Goal: Task Accomplishment & Management: Manage account settings

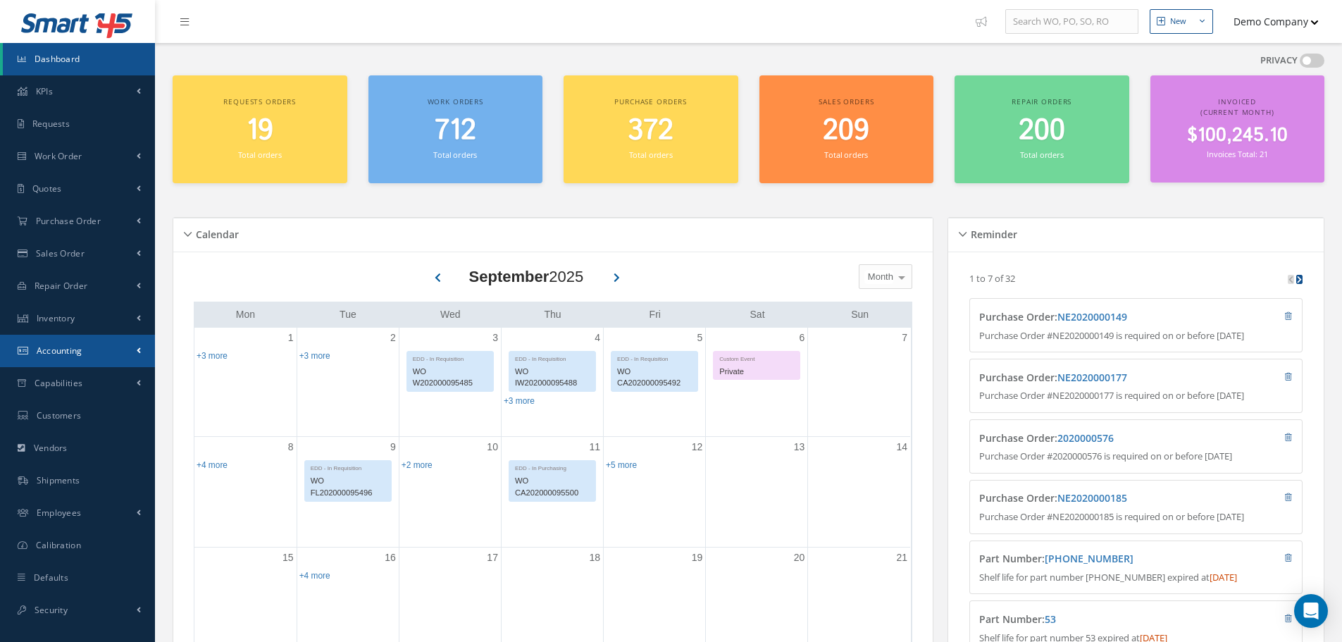
click at [114, 355] on link "Accounting" at bounding box center [77, 351] width 155 height 32
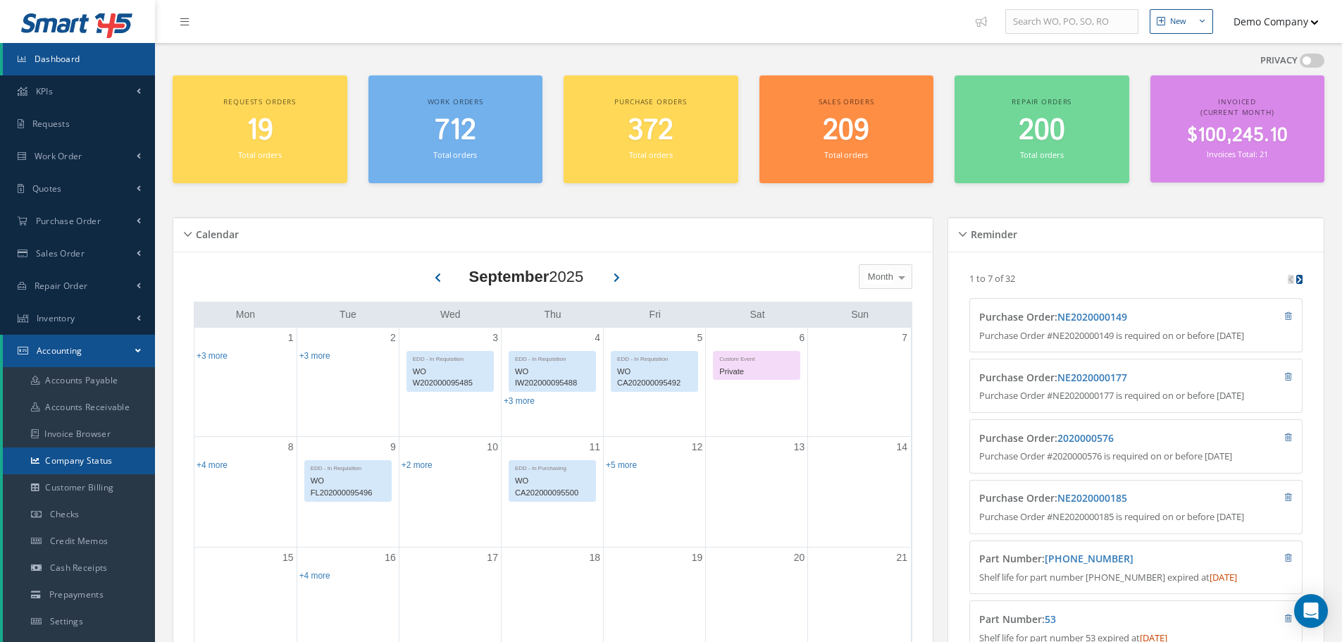
scroll to position [70, 0]
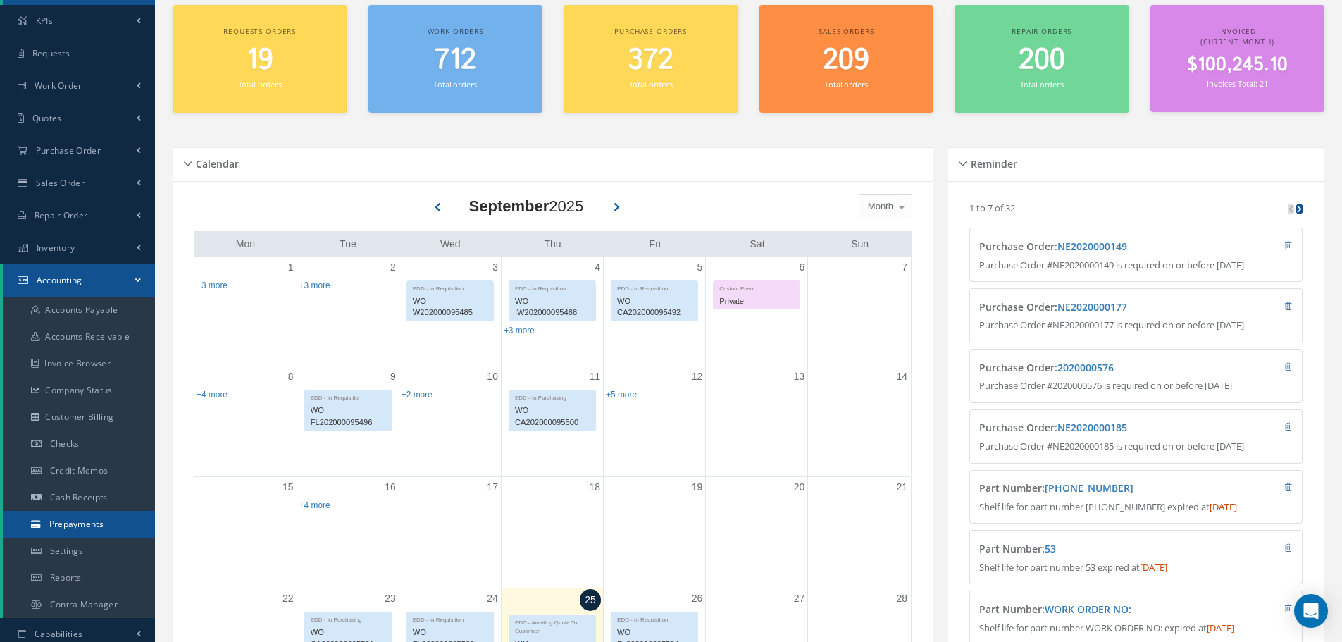
click at [88, 519] on span "Prepayments" at bounding box center [76, 524] width 54 height 12
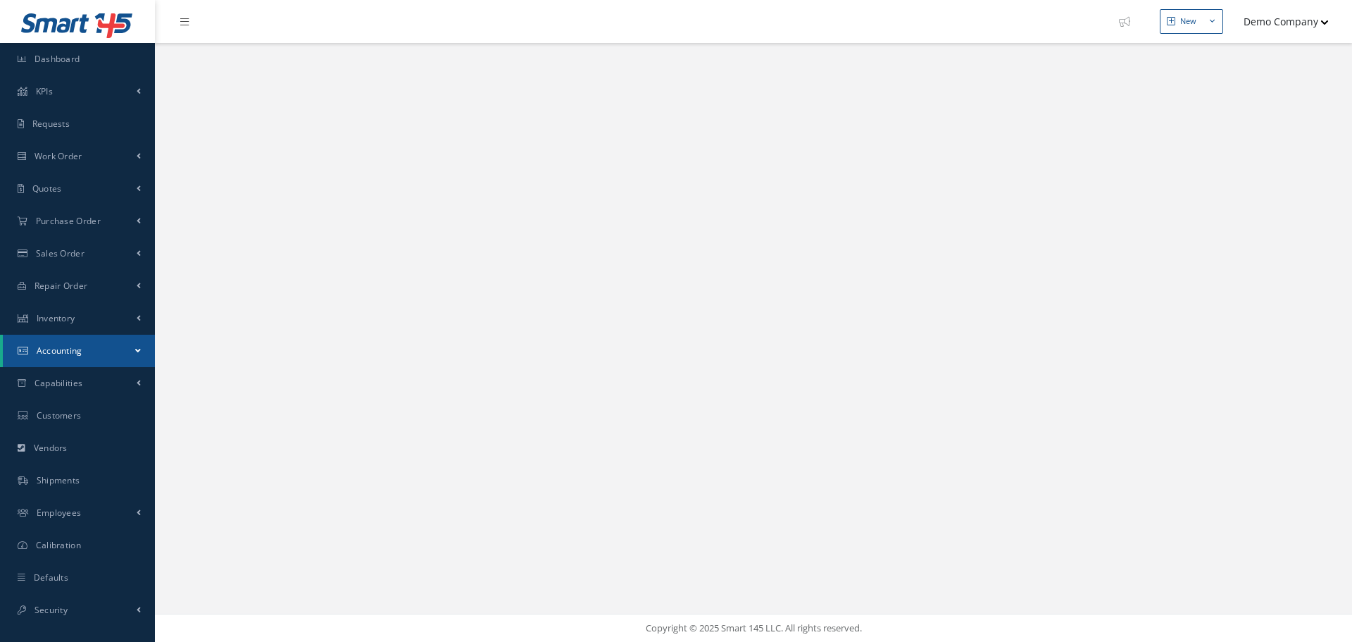
select select "25"
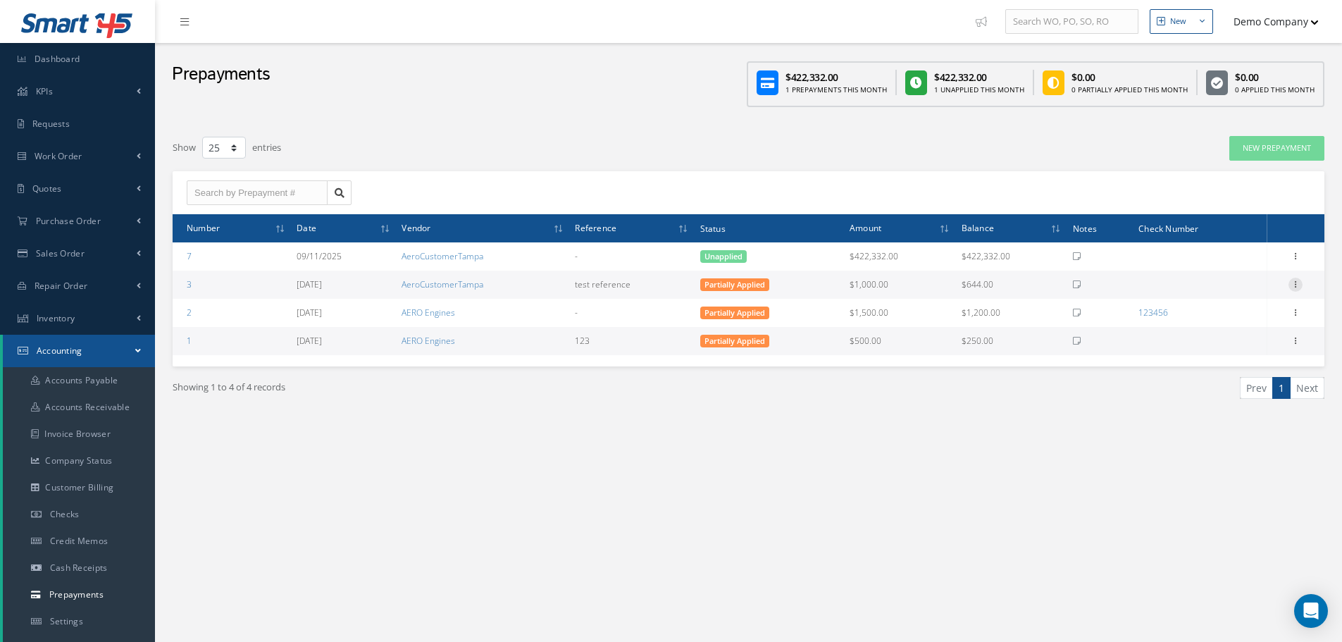
click at [1295, 288] on icon at bounding box center [1295, 283] width 14 height 11
click at [1236, 316] on link "Applied Prepayments" at bounding box center [1230, 317] width 111 height 29
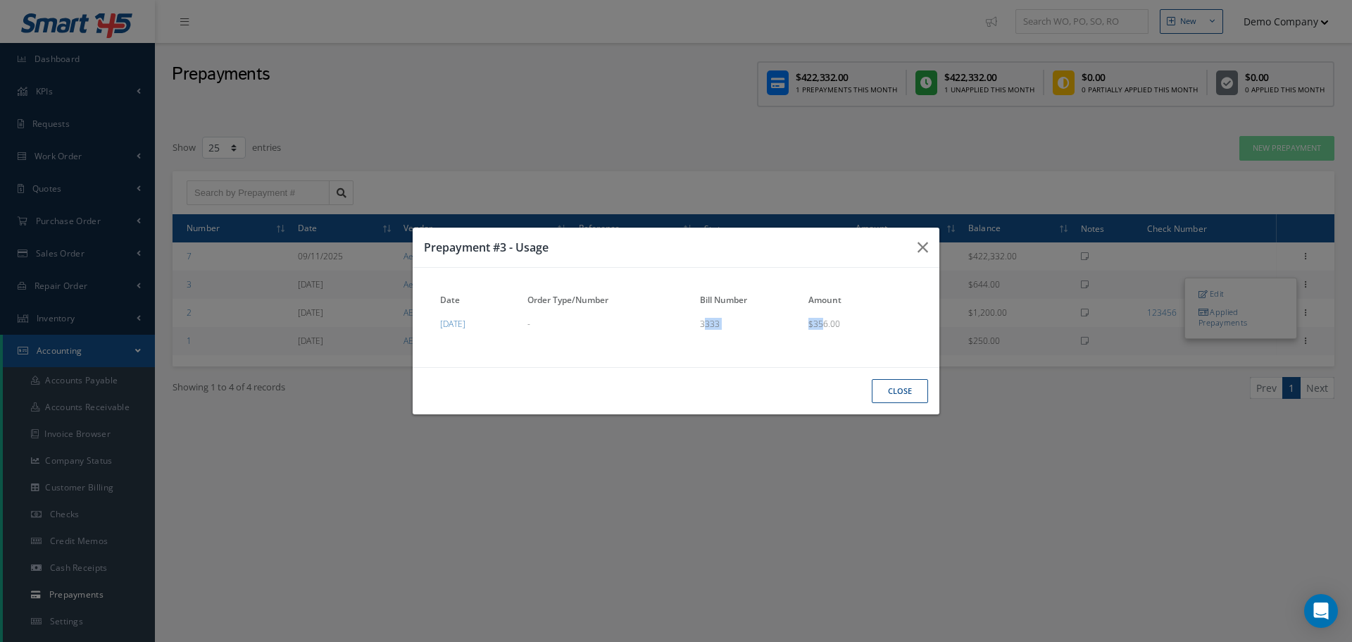
drag, startPoint x: 763, startPoint y: 324, endPoint x: 871, endPoint y: 324, distance: 108.5
click at [871, 324] on tr "08/07/2025 - 3333 $356.00" at bounding box center [676, 321] width 478 height 19
click at [927, 243] on icon "button" at bounding box center [923, 247] width 11 height 17
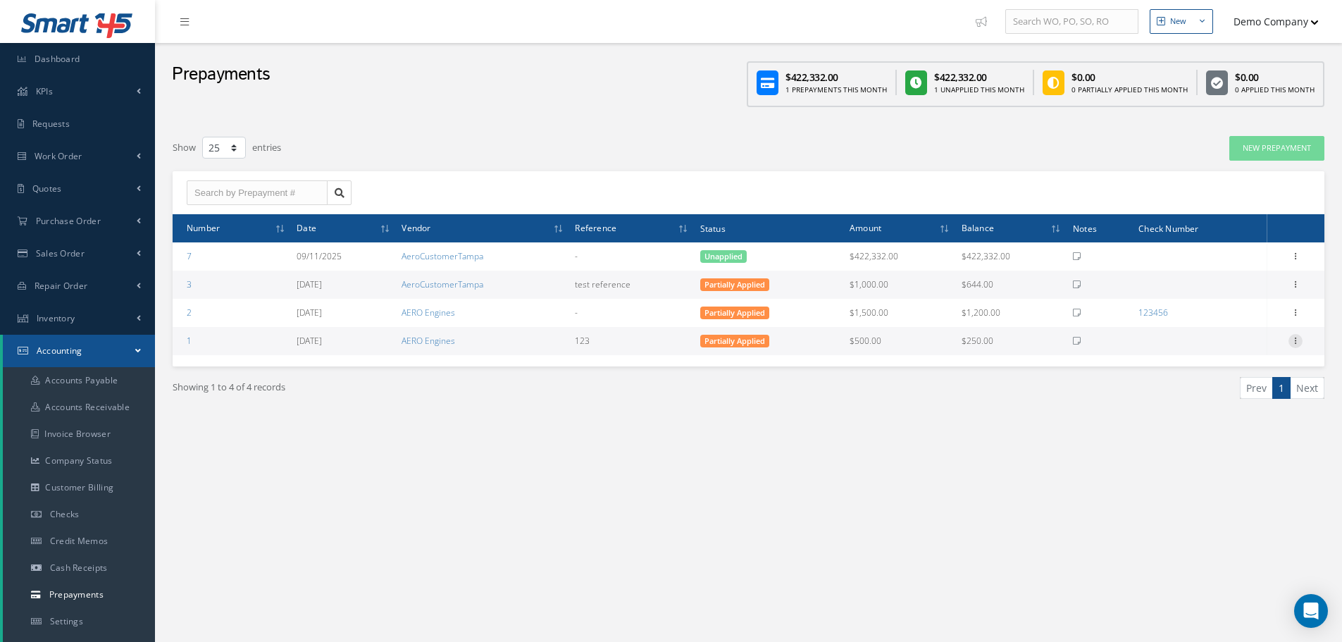
click at [1293, 340] on icon at bounding box center [1295, 339] width 14 height 11
click at [1247, 366] on link "Applied Prepayments" at bounding box center [1230, 373] width 111 height 29
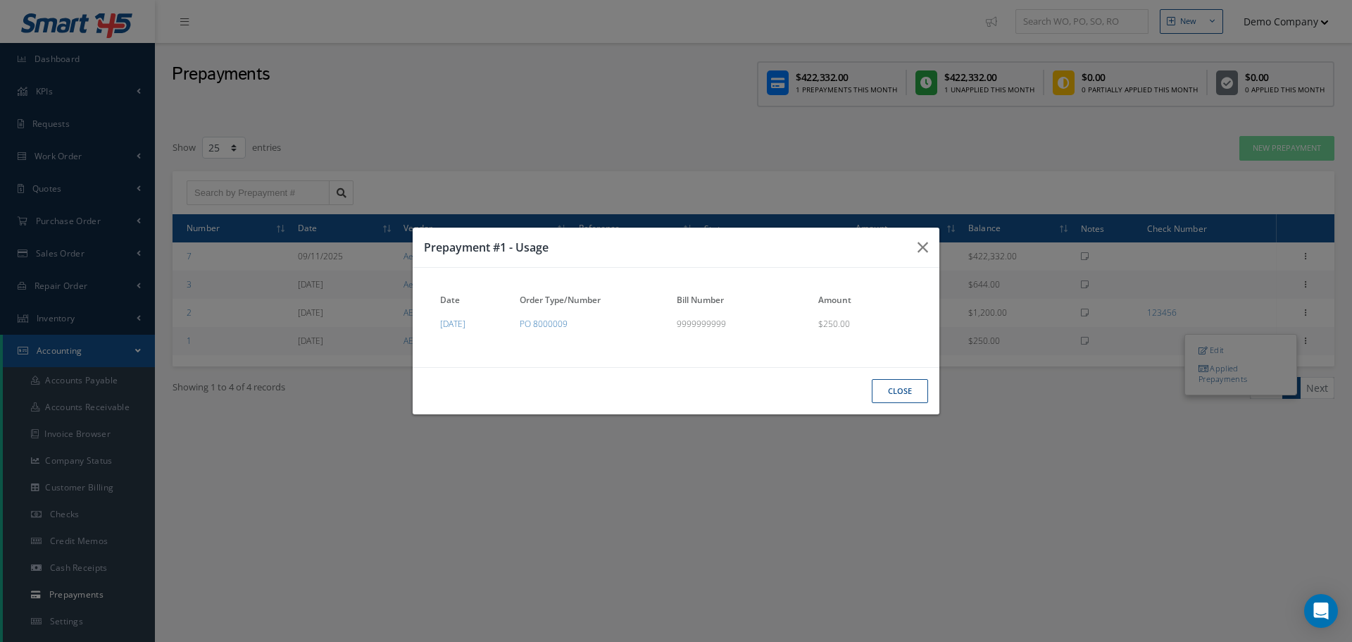
click at [888, 387] on button "Close" at bounding box center [900, 391] width 56 height 25
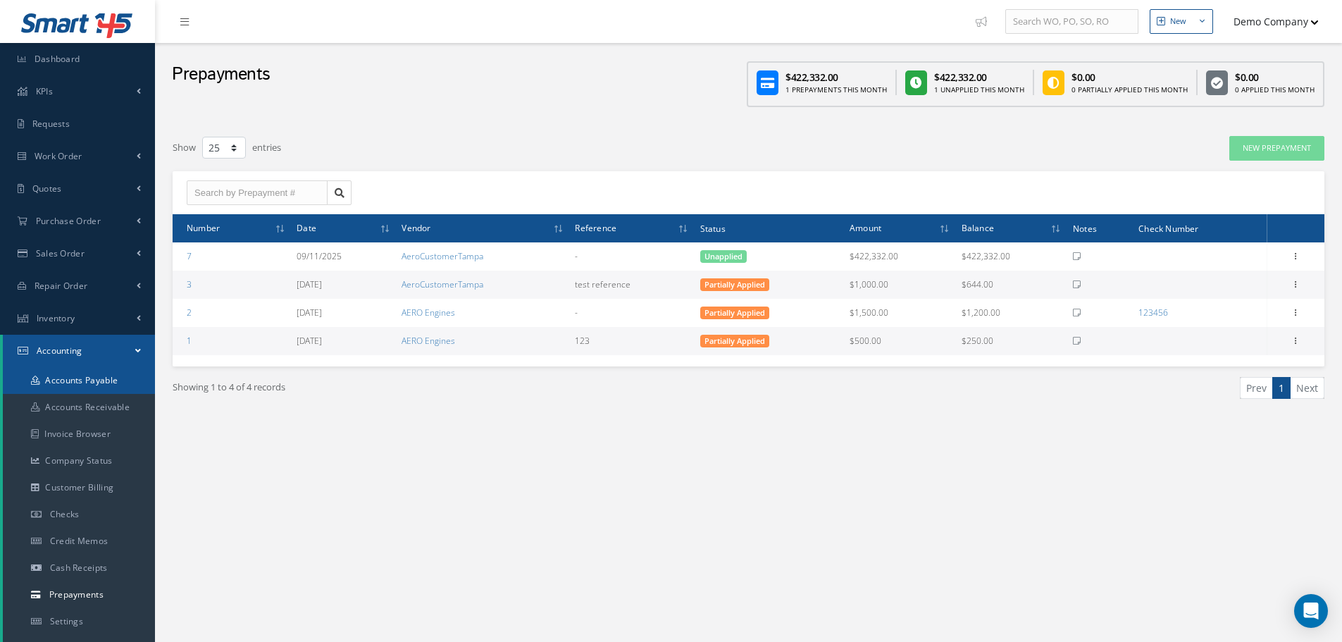
click at [107, 389] on link "Accounts Payable" at bounding box center [79, 380] width 152 height 27
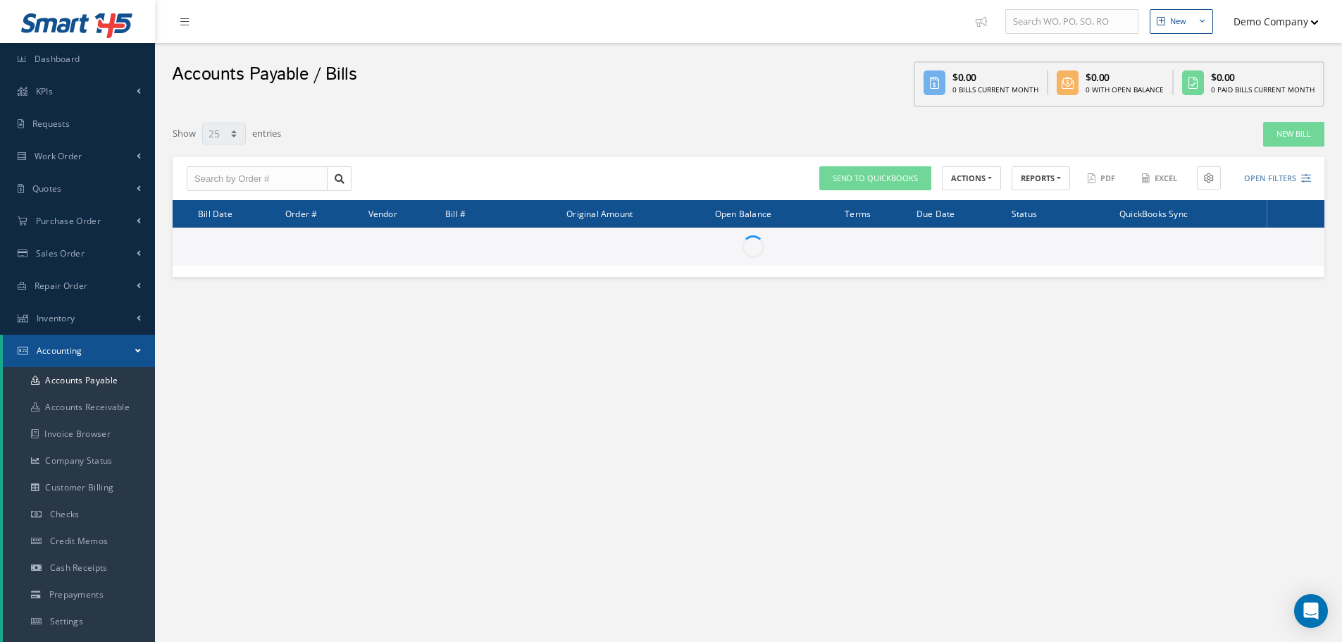
select select "25"
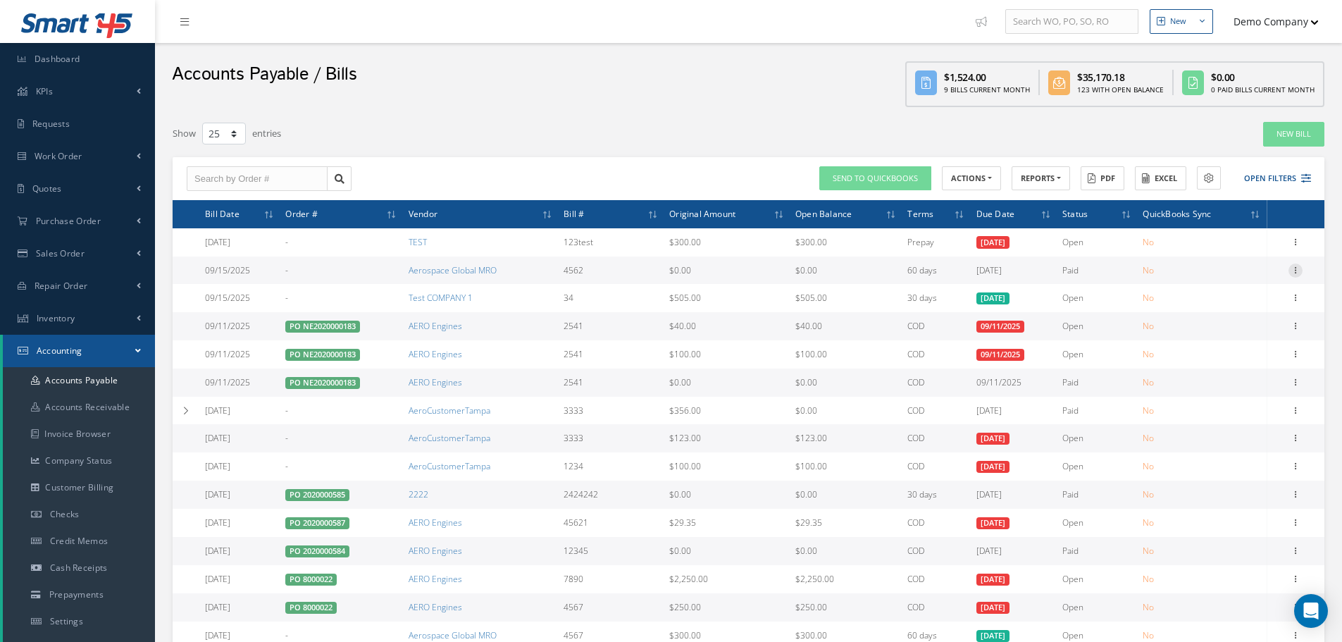
click at [1297, 264] on icon at bounding box center [1295, 268] width 14 height 11
click at [1257, 299] on link "Manage Payments" at bounding box center [1230, 297] width 111 height 18
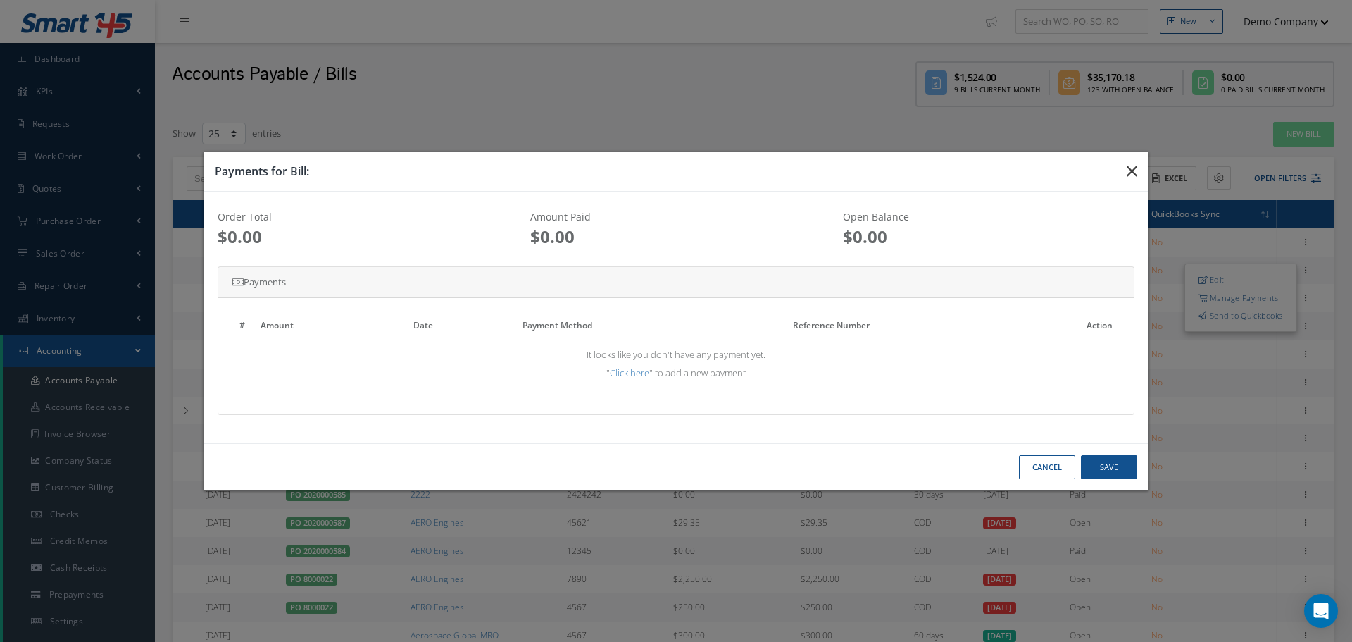
click at [1135, 166] on icon "button" at bounding box center [1132, 171] width 11 height 17
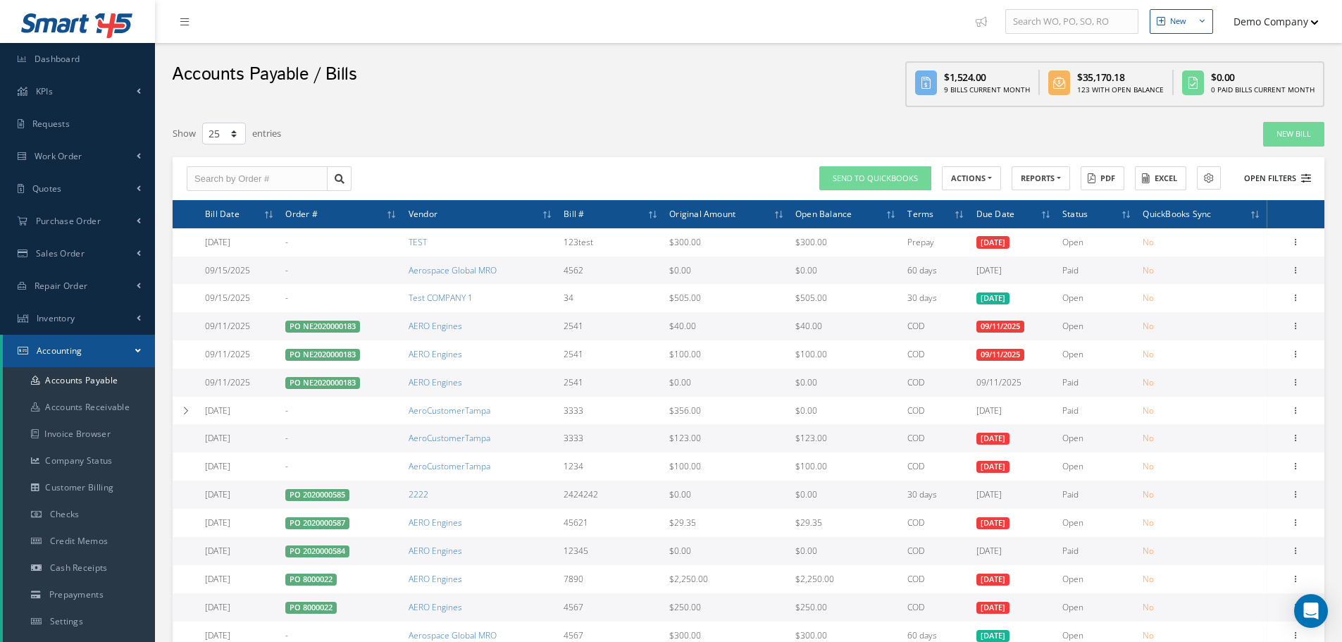
click at [1260, 174] on button "Open Filters" at bounding box center [1271, 178] width 80 height 23
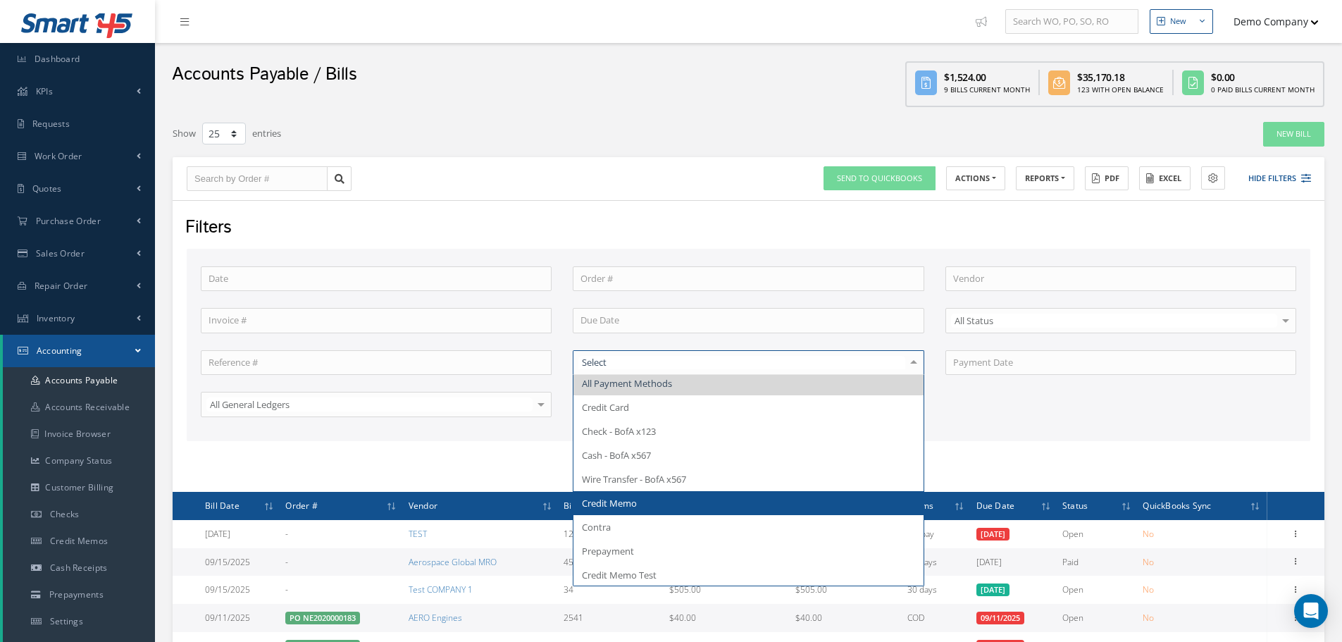
scroll to position [5, 0]
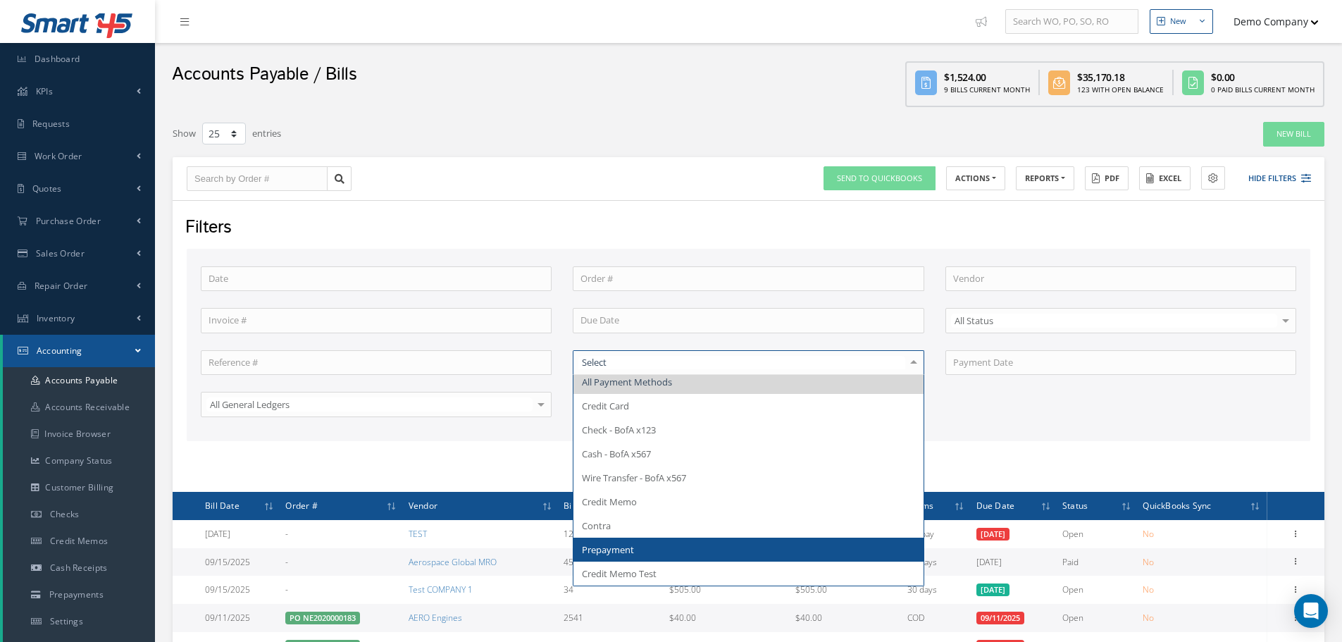
click at [644, 541] on span "Prepayment" at bounding box center [747, 549] width 349 height 24
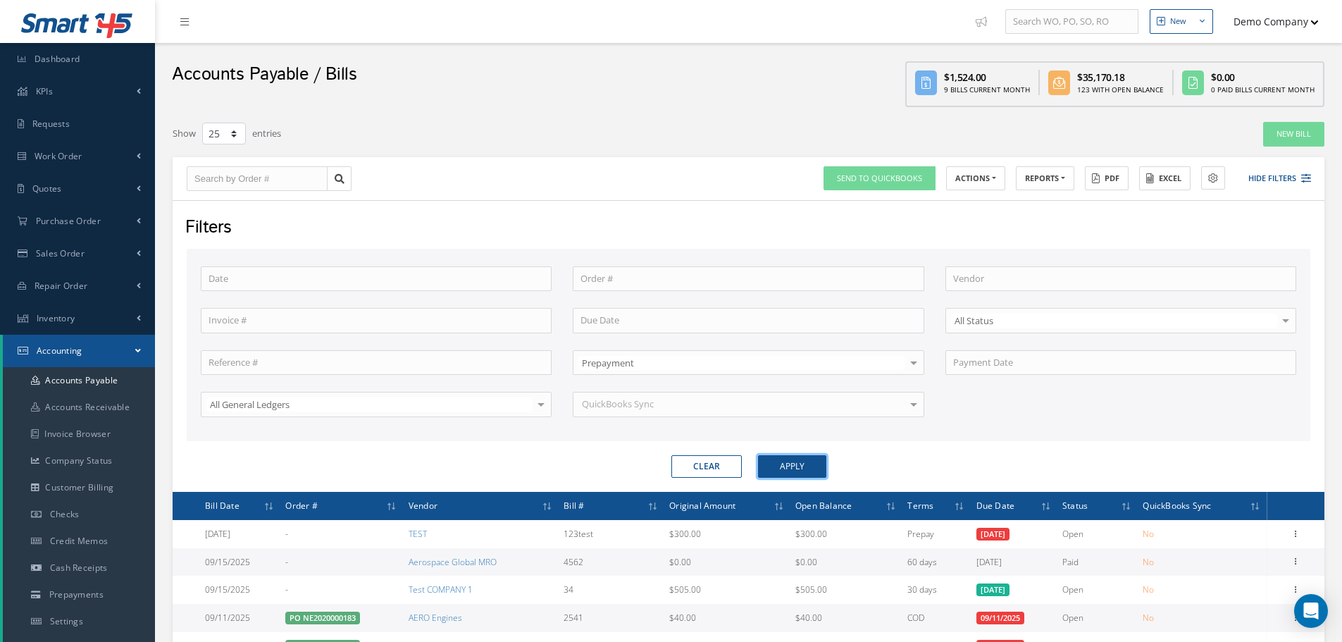
click at [784, 471] on button "Apply" at bounding box center [792, 466] width 68 height 23
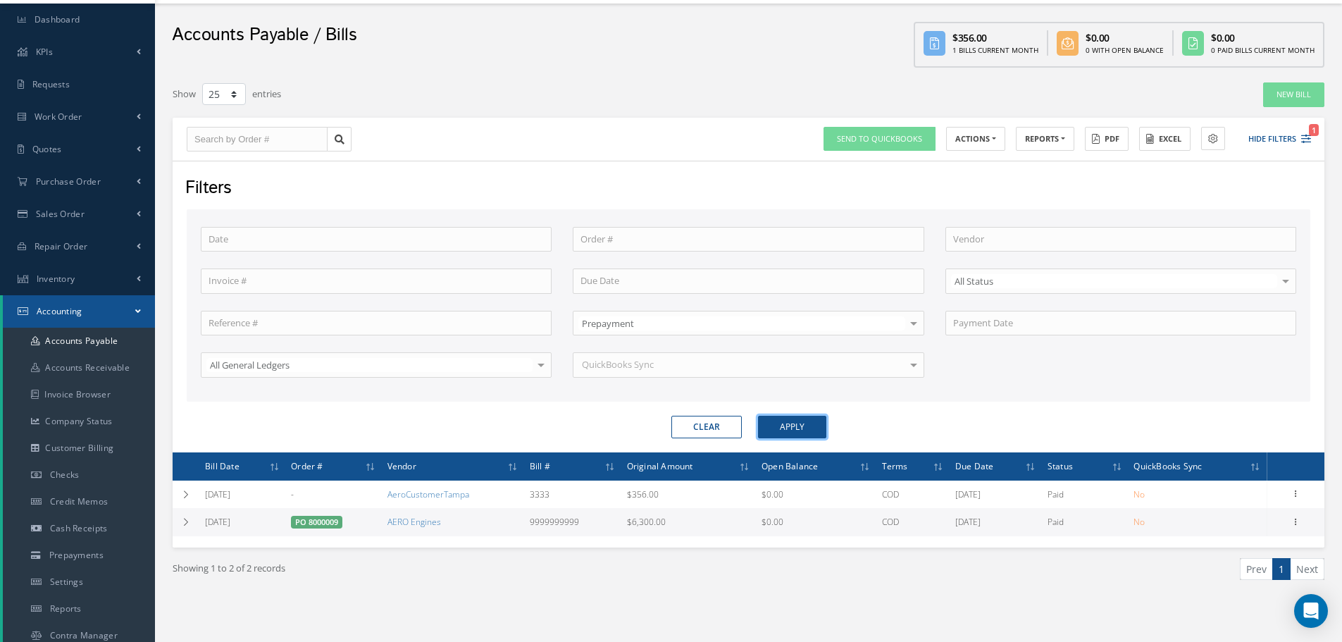
scroll to position [70, 0]
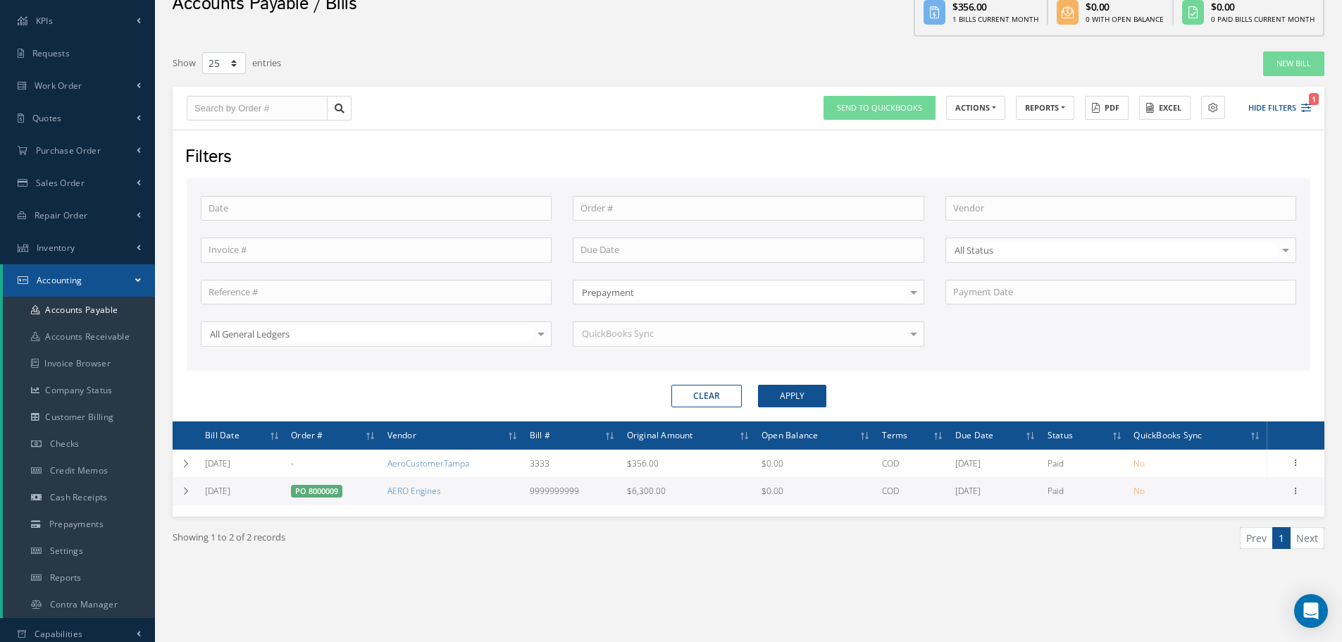
click at [200, 504] on td "08/06/2025" at bounding box center [242, 491] width 86 height 28
click at [192, 497] on td at bounding box center [186, 491] width 27 height 28
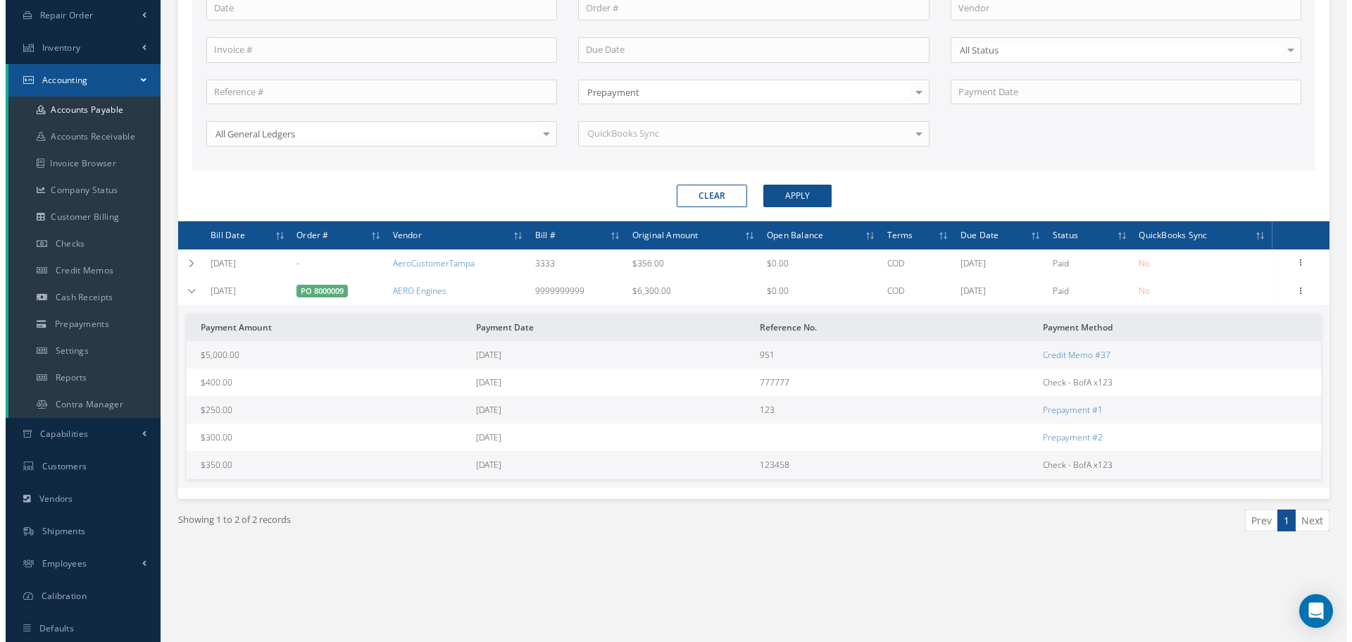
scroll to position [306, 0]
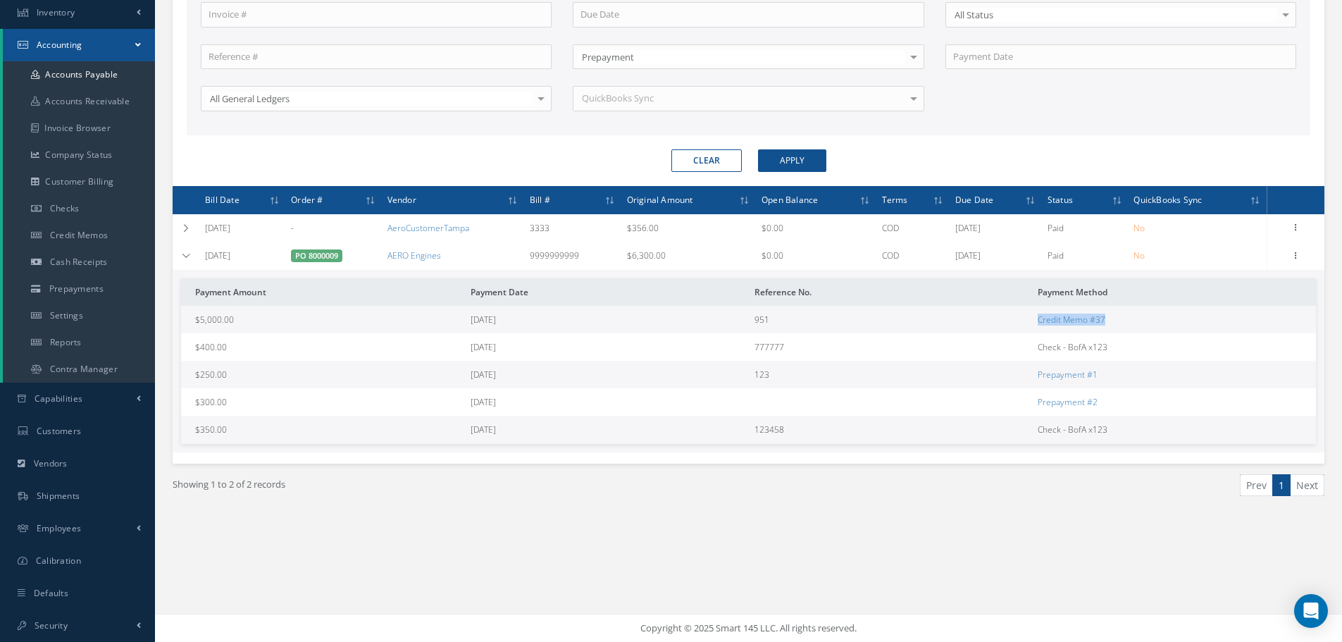
drag, startPoint x: 1024, startPoint y: 317, endPoint x: 1198, endPoint y: 316, distance: 174.0
click at [1171, 317] on tr "$5,000.00 08/06/2025 951 Credit Memo #37" at bounding box center [748, 319] width 1135 height 27
click at [1198, 316] on td "Credit Memo #37" at bounding box center [1174, 319] width 284 height 27
click at [1293, 257] on icon at bounding box center [1295, 254] width 14 height 11
click at [1235, 281] on link "Manage Payments" at bounding box center [1230, 282] width 111 height 18
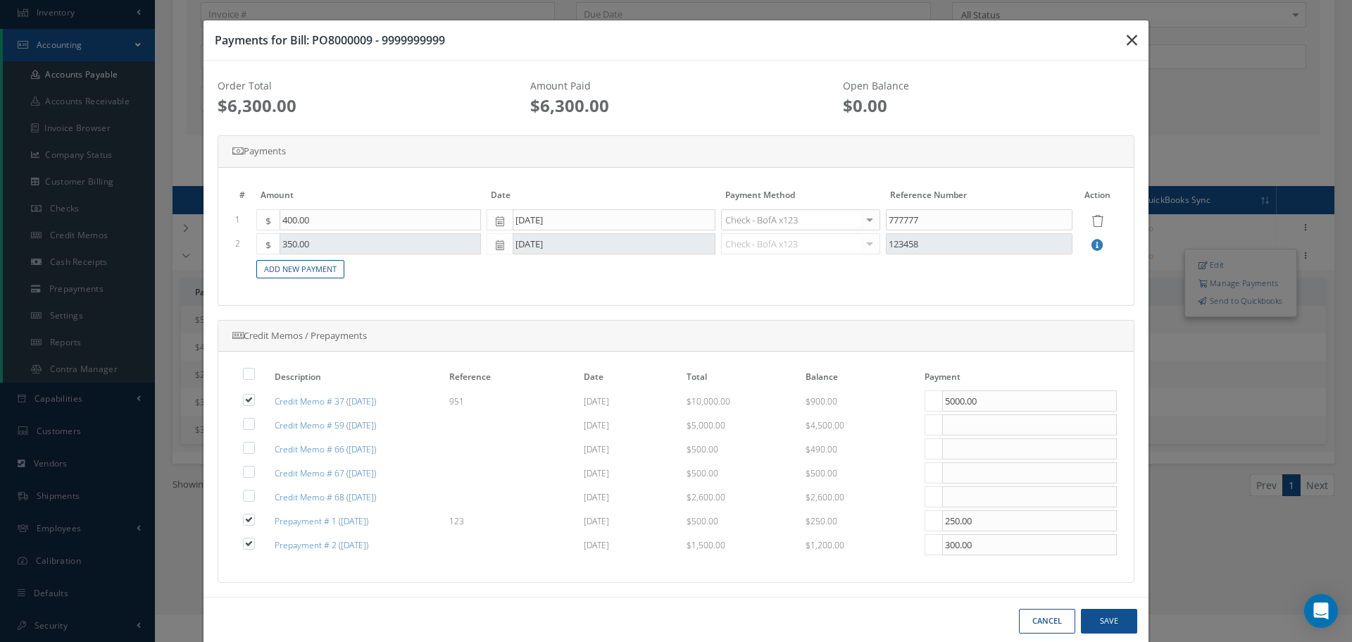
drag, startPoint x: 1123, startPoint y: 45, endPoint x: 992, endPoint y: 93, distance: 140.2
click at [1127, 45] on icon "button" at bounding box center [1132, 40] width 11 height 17
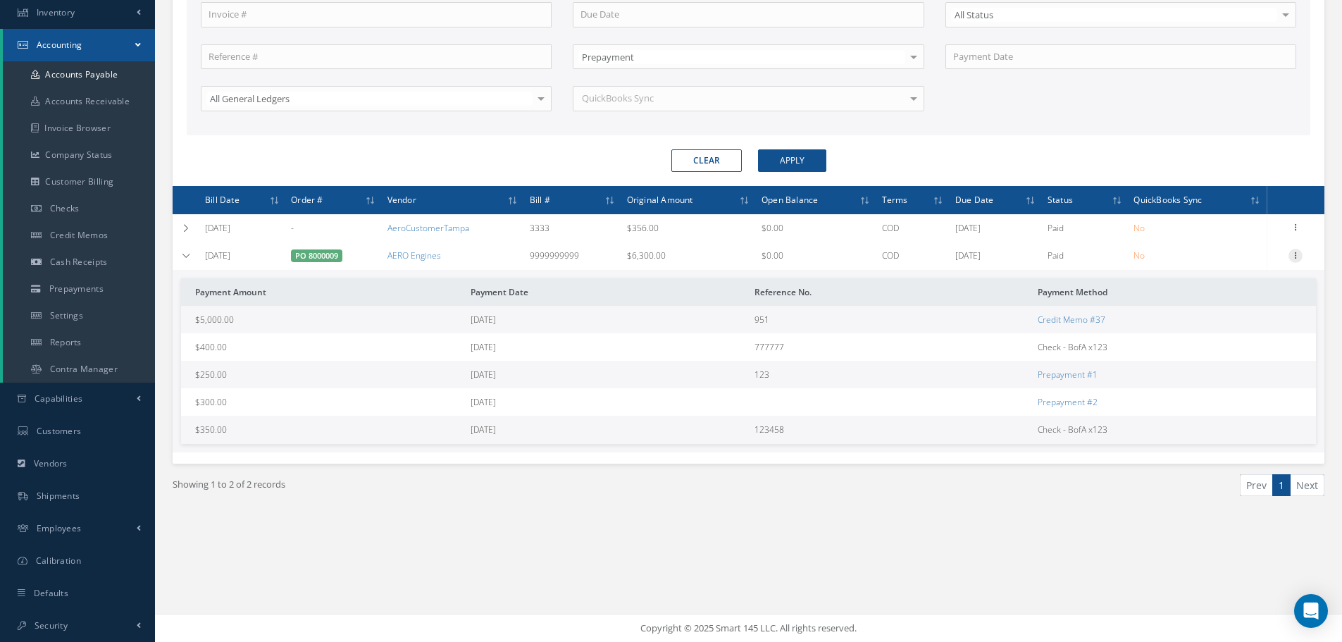
click at [1300, 258] on icon at bounding box center [1295, 254] width 14 height 11
click at [1234, 265] on link "Edit" at bounding box center [1230, 265] width 111 height 18
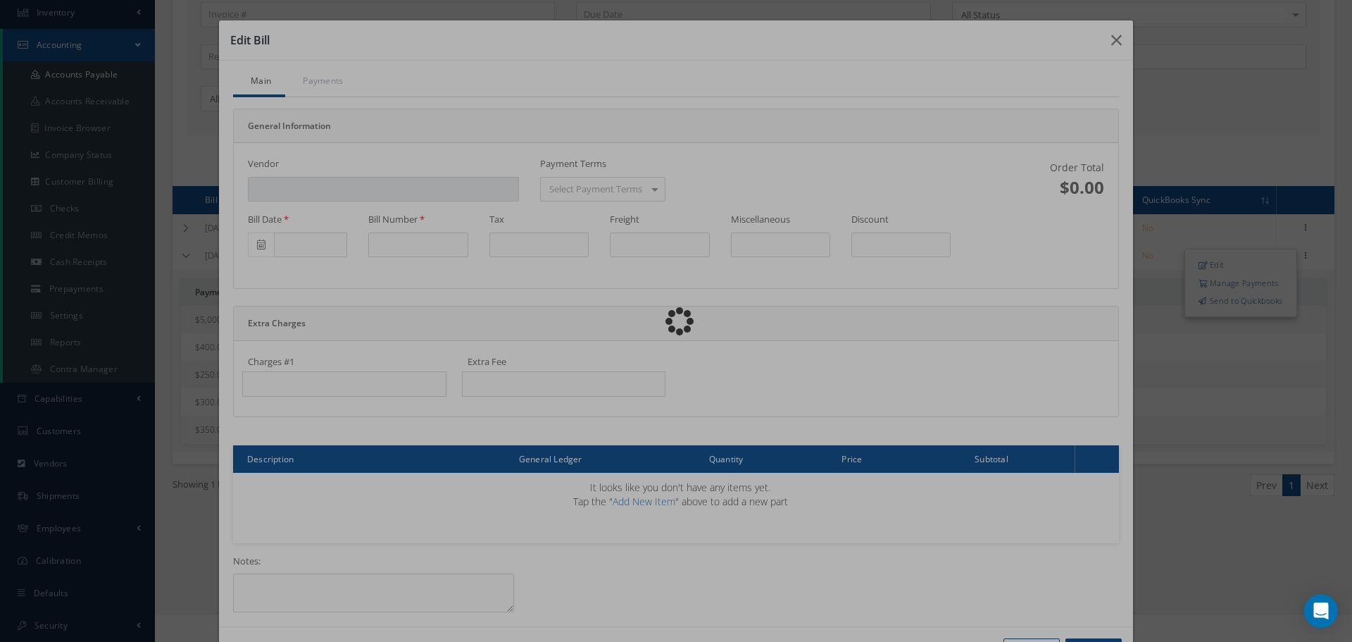
type input "AERO Engines"
type input "08/06/2025"
type input "9999999999"
type input "300"
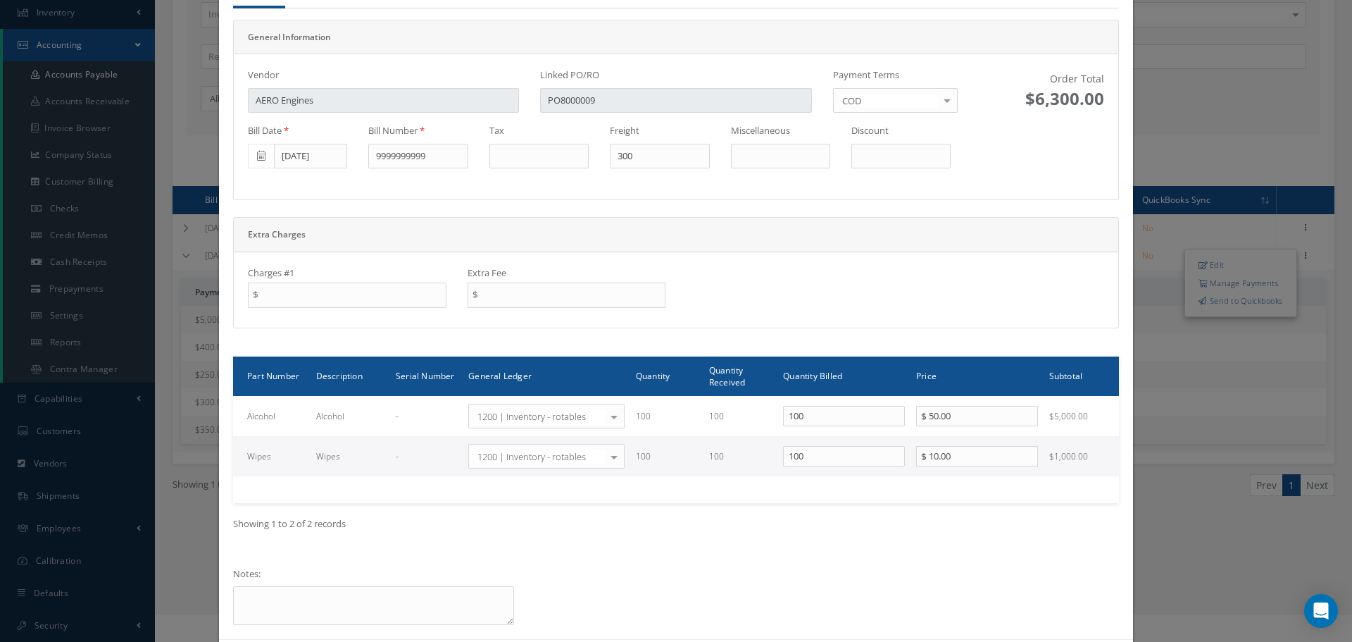
scroll to position [0, 0]
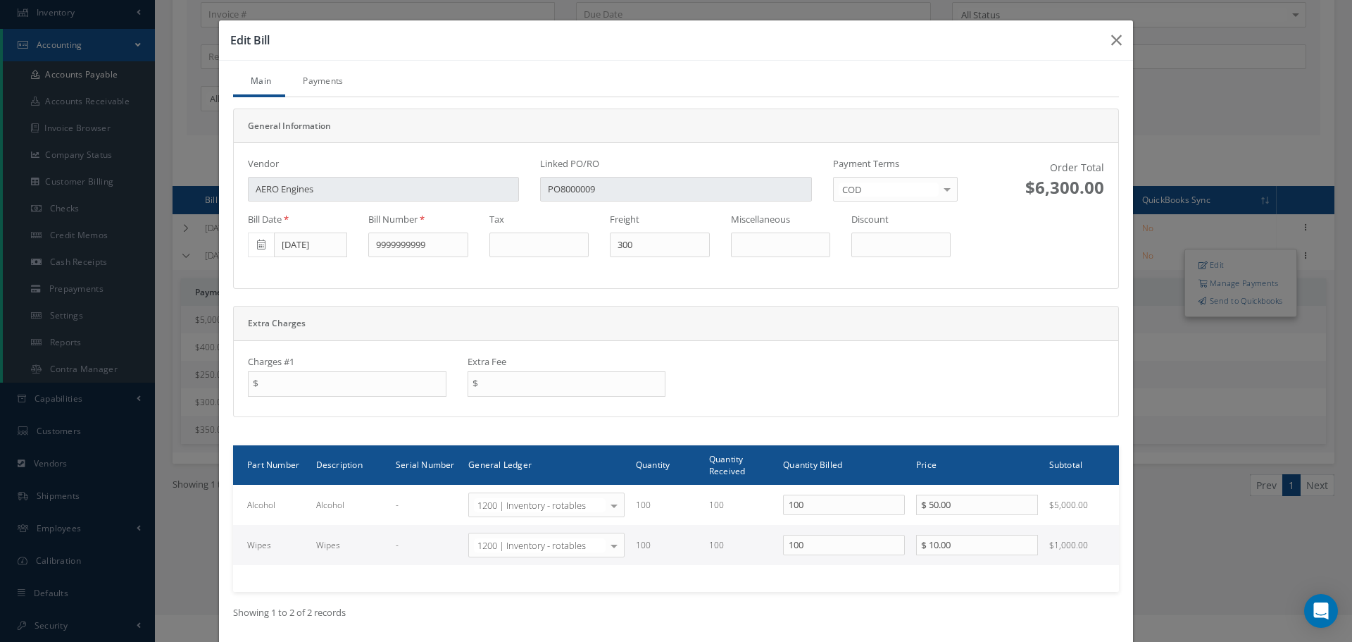
click at [301, 93] on link "Payments" at bounding box center [321, 83] width 72 height 30
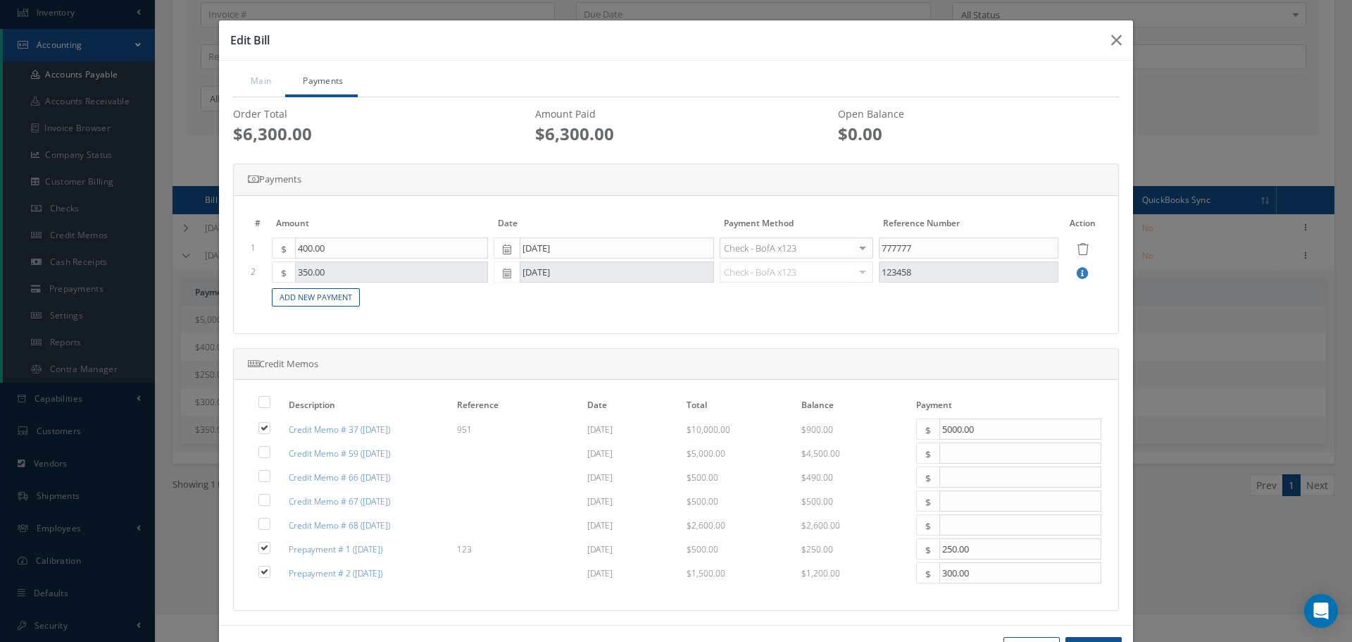
click at [270, 552] on label at bounding box center [272, 547] width 4 height 12
click at [261, 552] on input "checkbox" at bounding box center [265, 548] width 9 height 9
checkbox input "false"
click at [270, 569] on label at bounding box center [272, 571] width 4 height 12
click at [261, 569] on input "checkbox" at bounding box center [265, 572] width 9 height 9
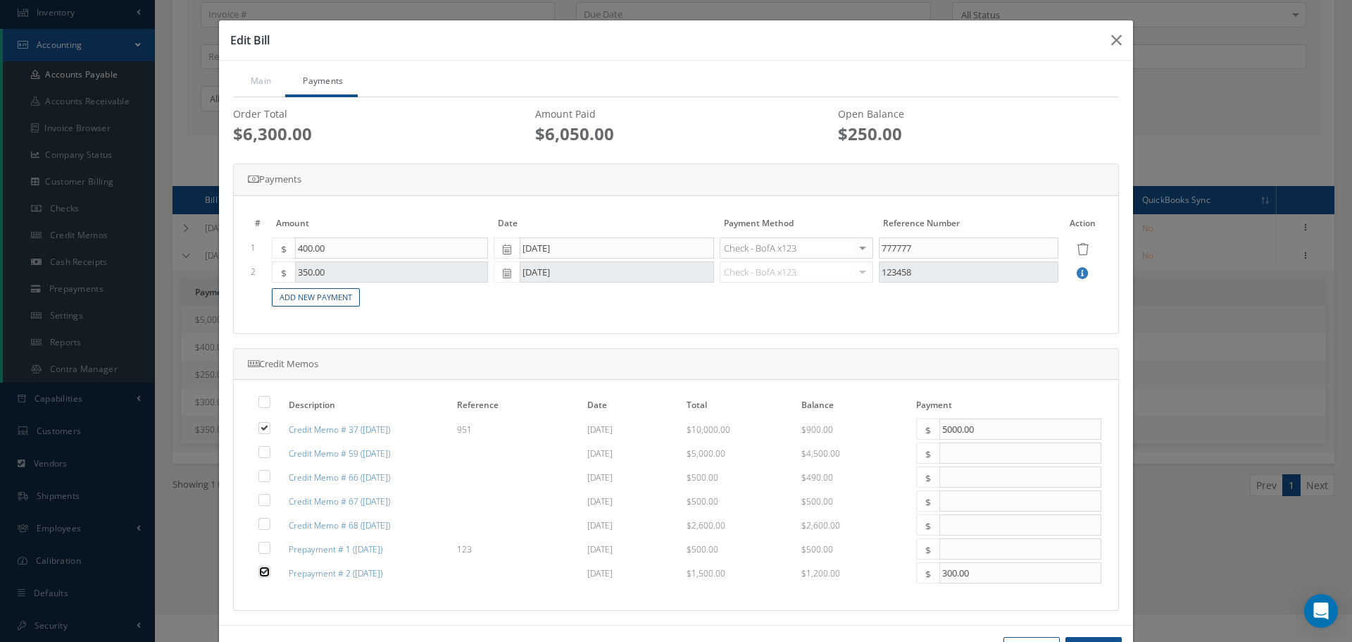
checkbox input "false"
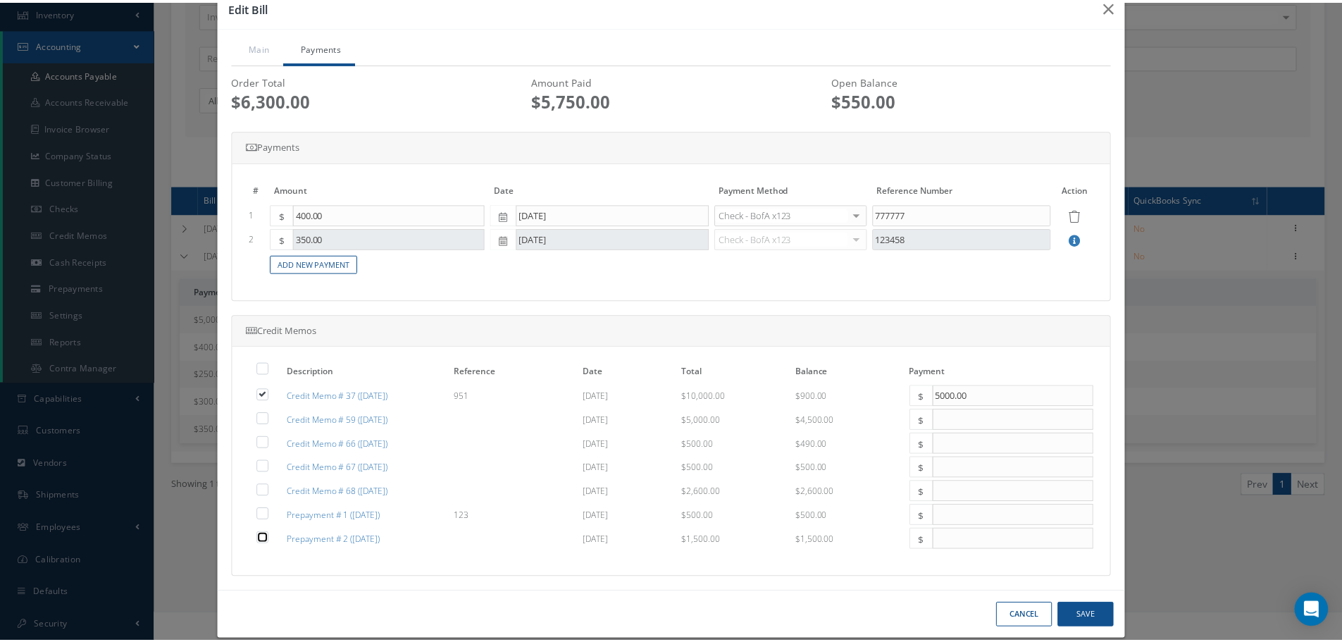
scroll to position [51, 0]
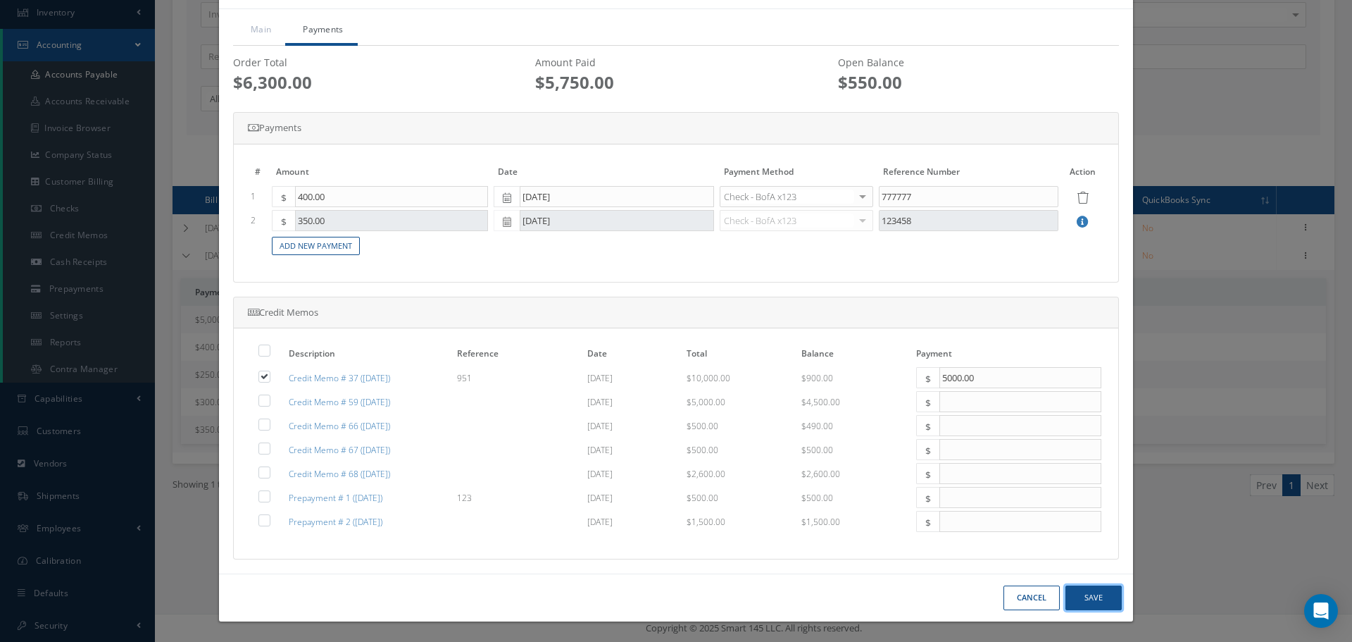
click at [1094, 591] on button "Save" at bounding box center [1094, 597] width 56 height 25
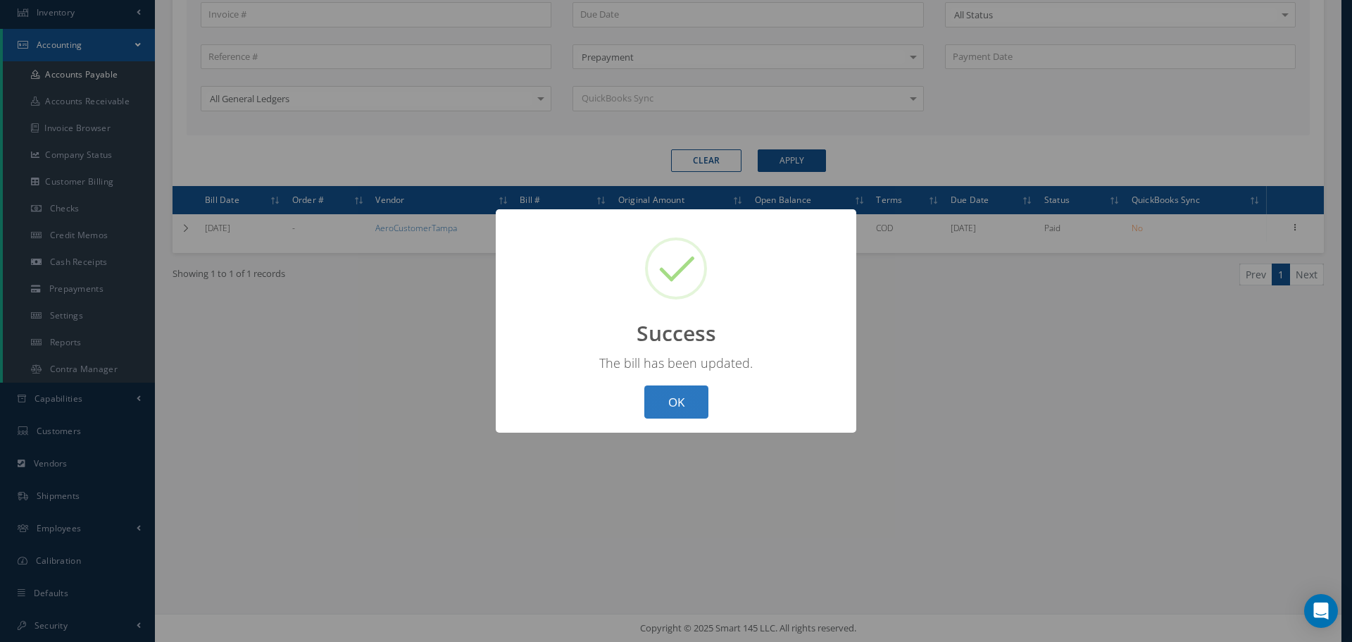
click at [703, 394] on button "OK" at bounding box center [676, 401] width 64 height 33
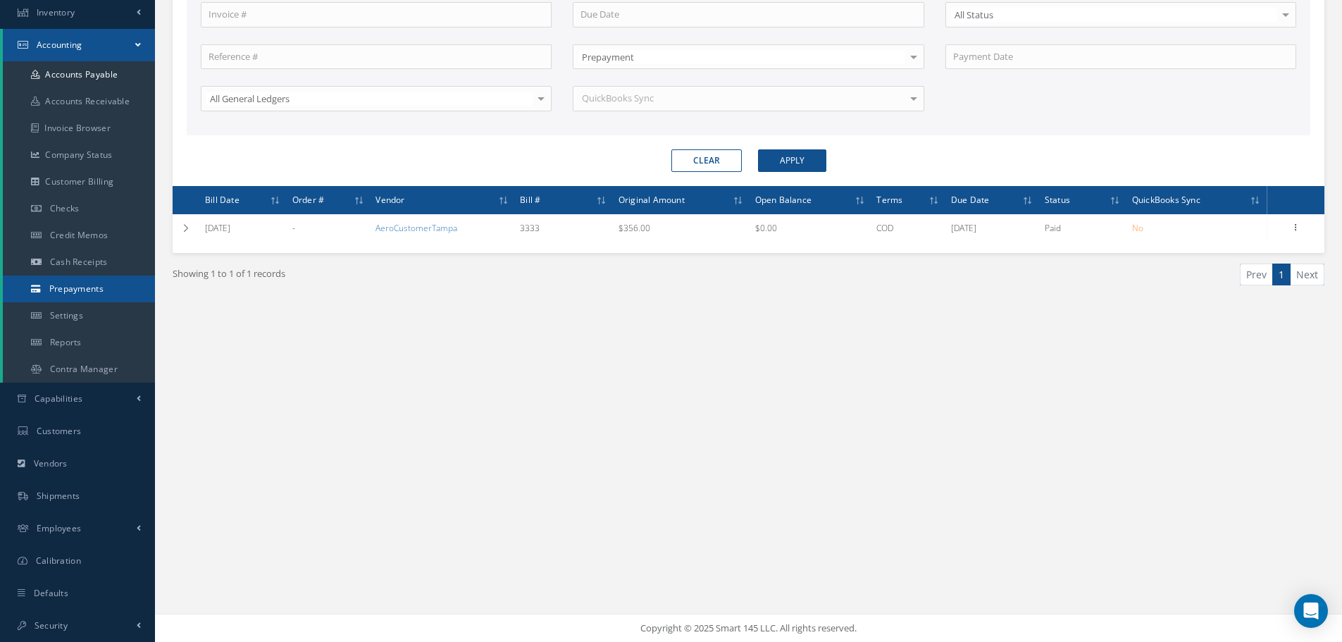
click at [91, 296] on link "Prepayments" at bounding box center [79, 288] width 152 height 27
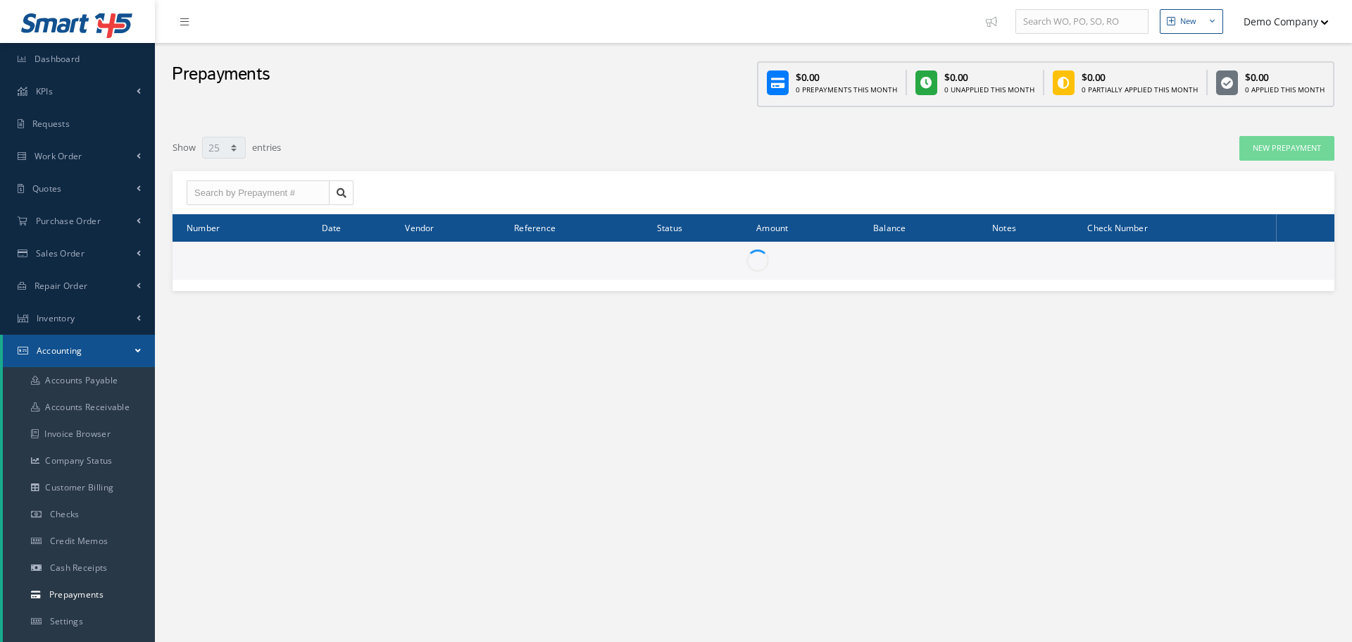
select select "25"
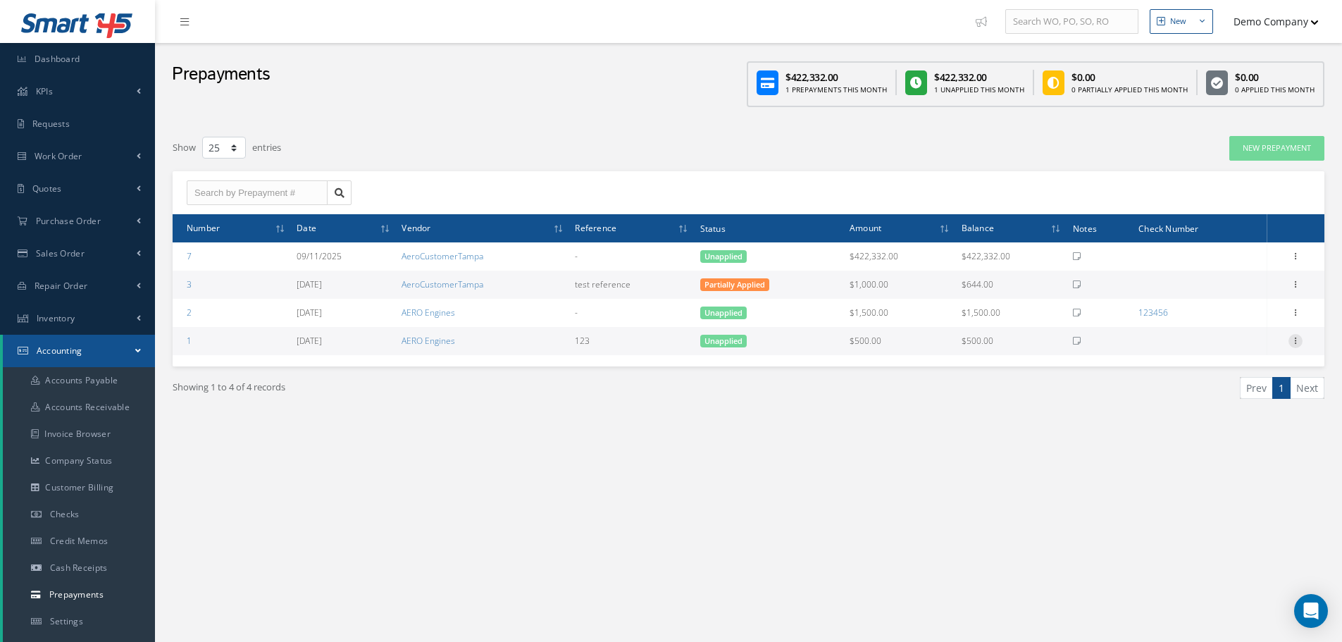
click at [1300, 340] on icon at bounding box center [1295, 339] width 14 height 11
click at [1231, 353] on link "Edit" at bounding box center [1230, 350] width 111 height 18
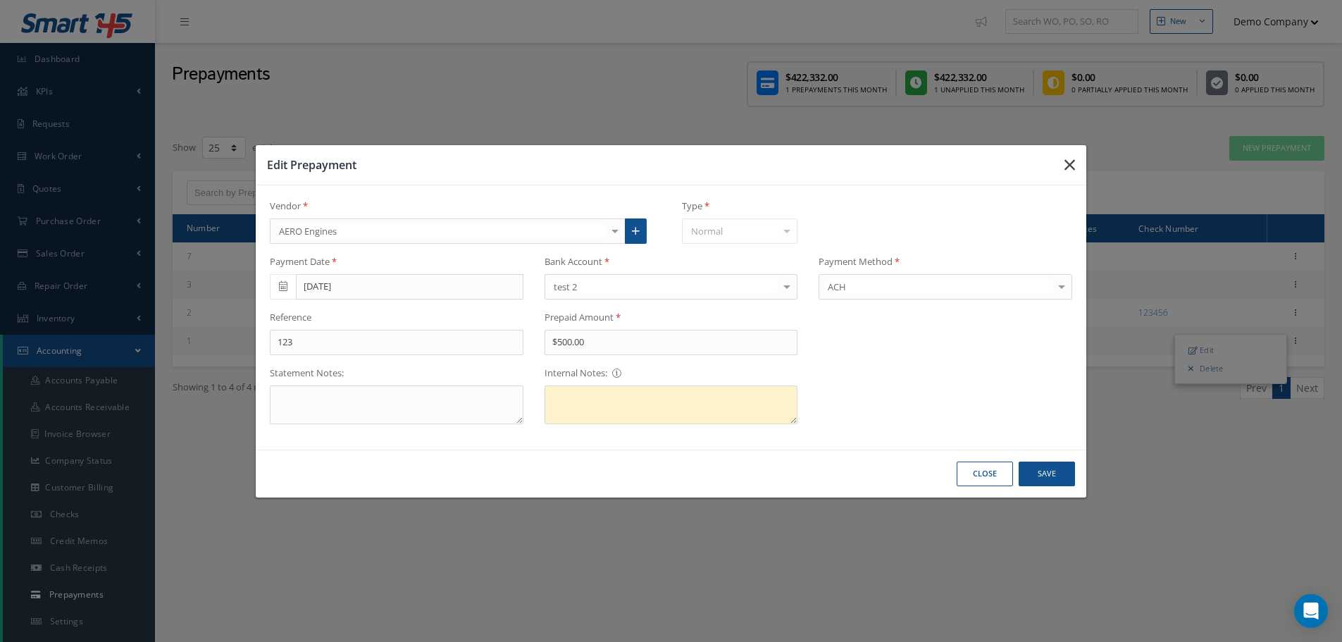
click at [1066, 166] on icon "button" at bounding box center [1069, 164] width 11 height 17
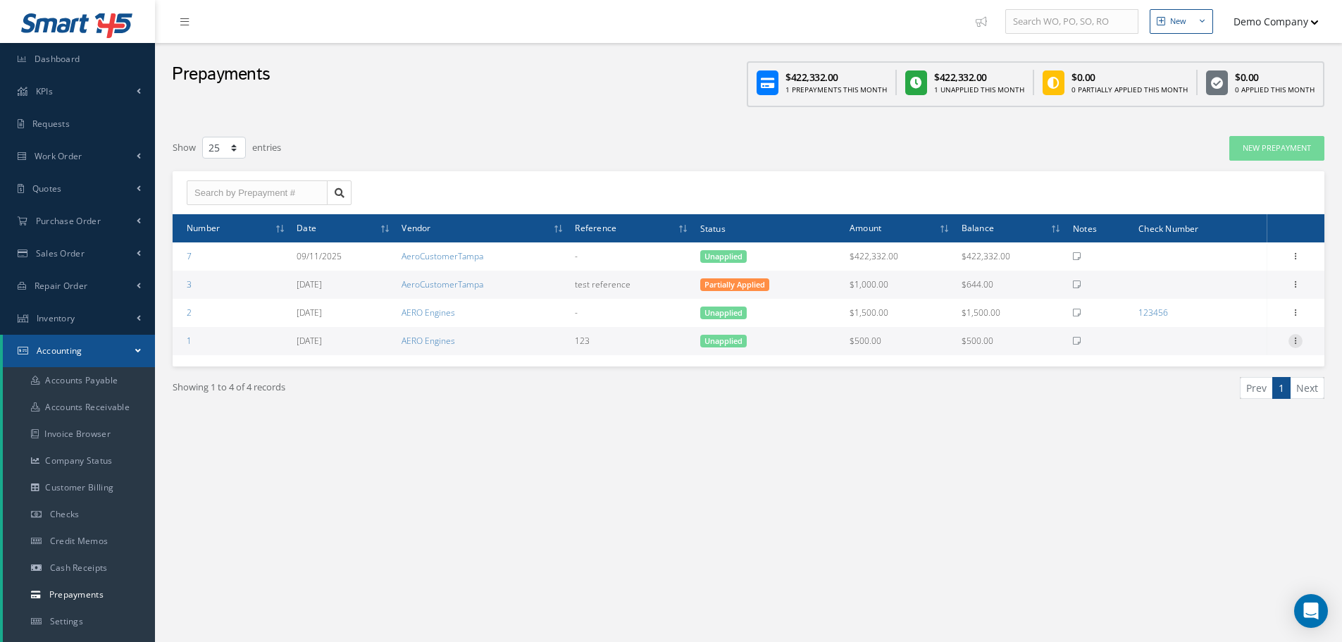
click at [1294, 340] on icon at bounding box center [1295, 339] width 14 height 11
click at [1231, 368] on link "Delete" at bounding box center [1230, 368] width 111 height 18
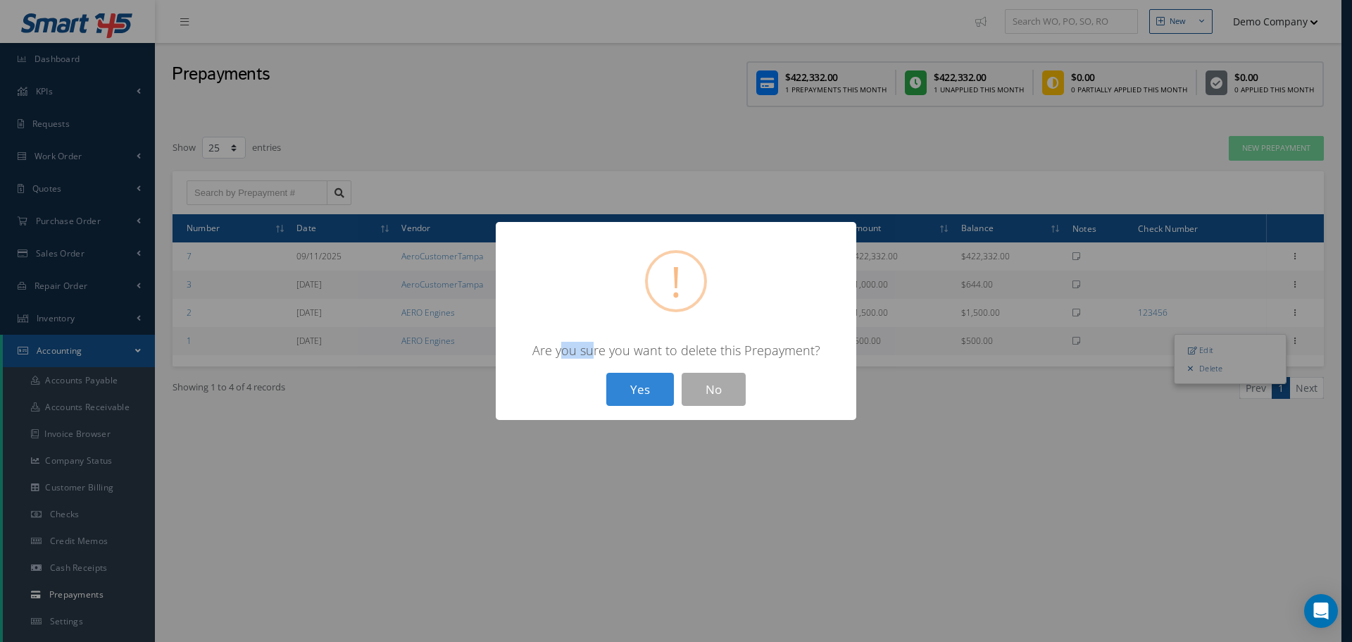
drag, startPoint x: 567, startPoint y: 357, endPoint x: 740, endPoint y: 357, distance: 173.3
click at [687, 357] on div "Are you sure you want to delete this Prepayment?" at bounding box center [676, 350] width 332 height 17
click at [656, 396] on button "Yes" at bounding box center [640, 389] width 68 height 33
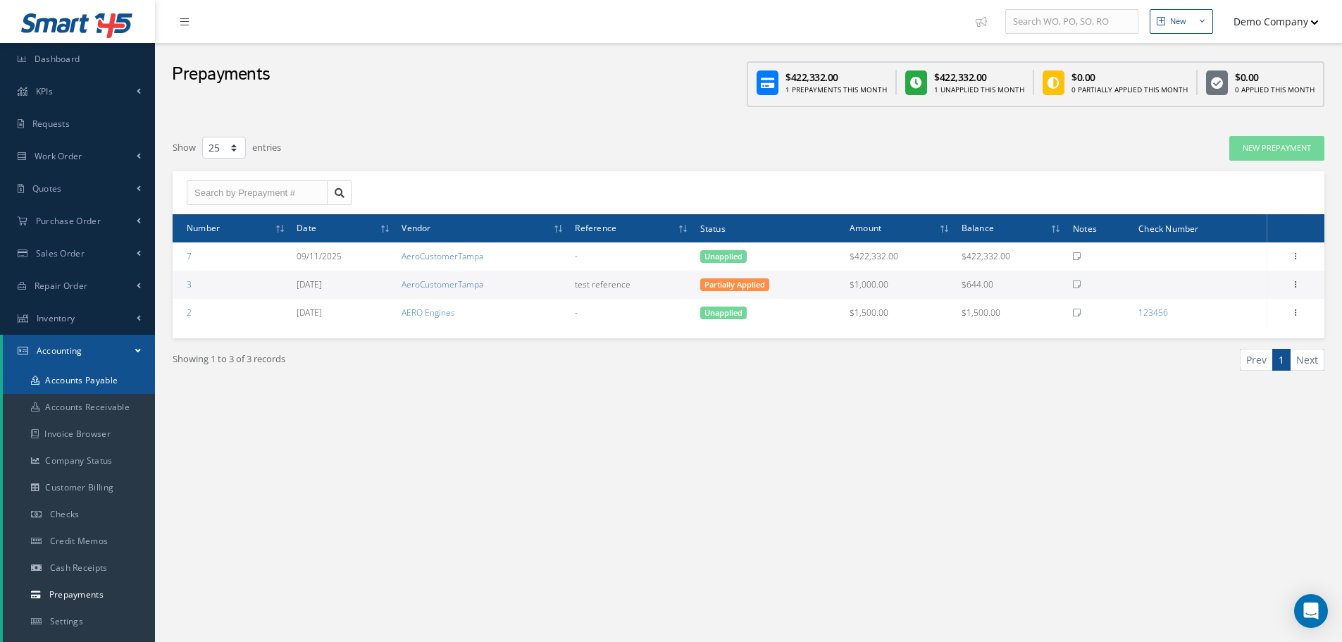
click at [85, 385] on link "Accounts Payable" at bounding box center [79, 380] width 152 height 27
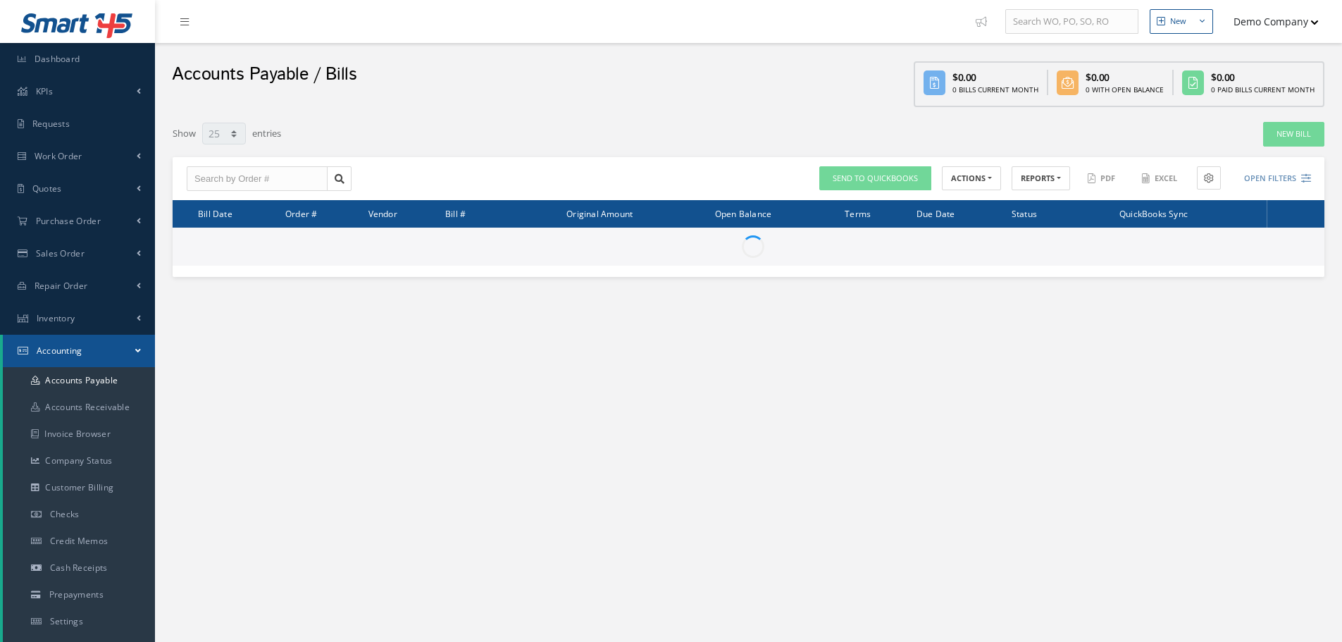
select select "25"
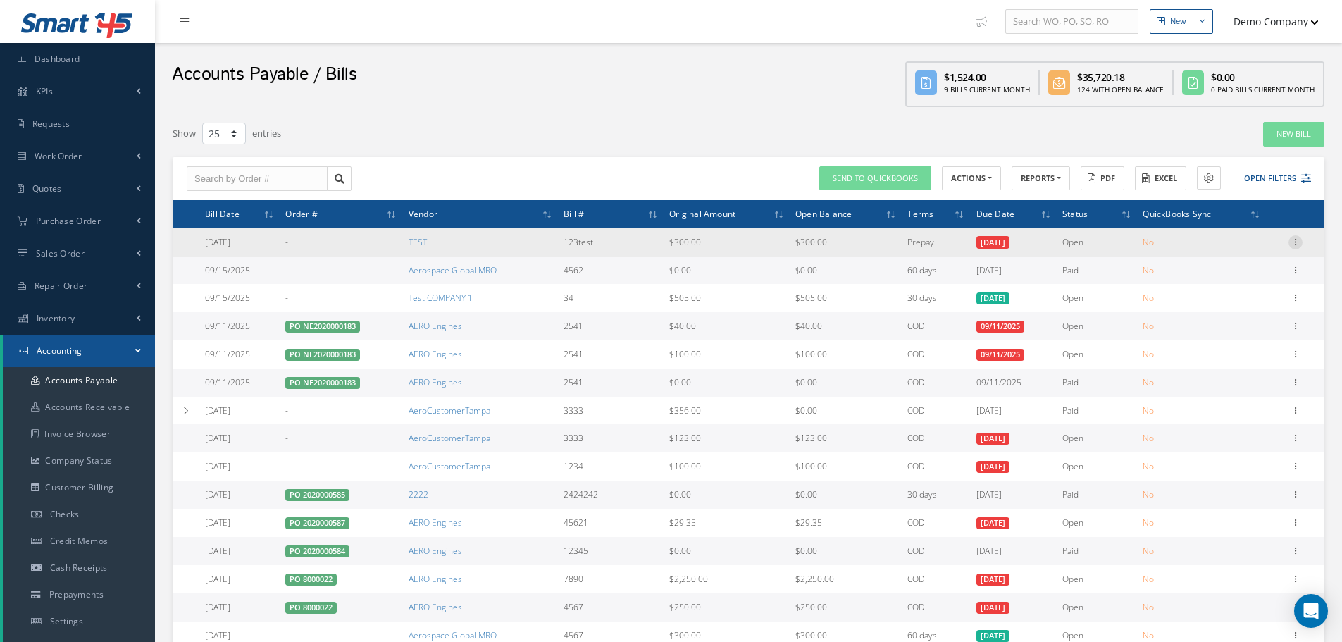
click at [1295, 241] on icon at bounding box center [1295, 240] width 14 height 11
